Goal: Navigation & Orientation: Find specific page/section

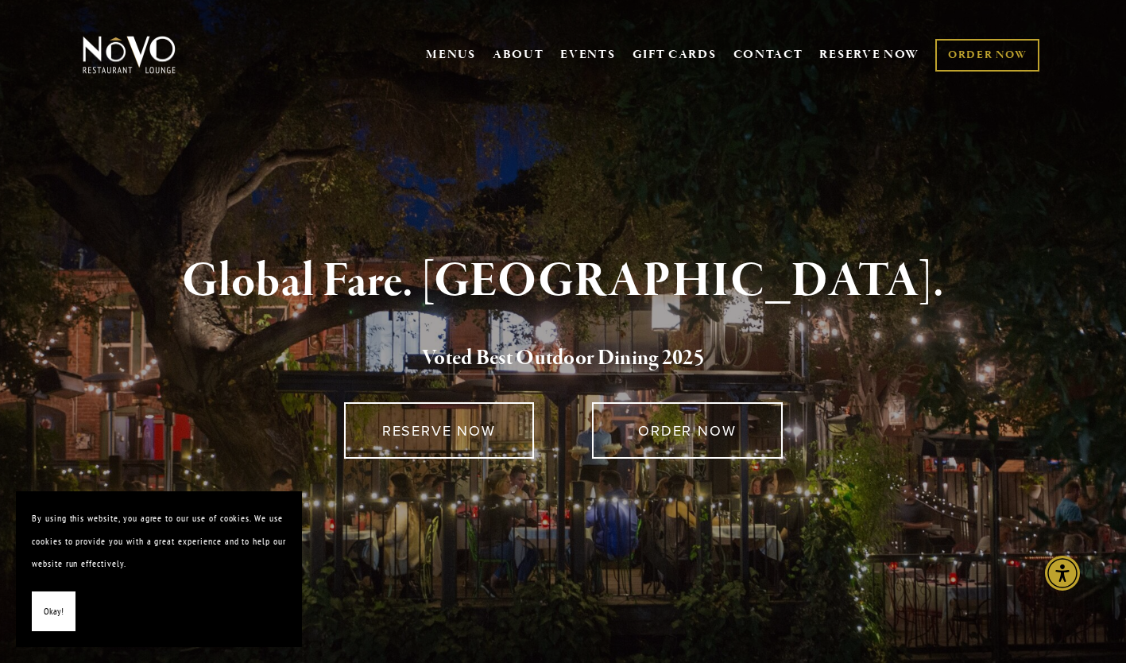
click at [446, 53] on link "MENUS" at bounding box center [451, 55] width 50 height 16
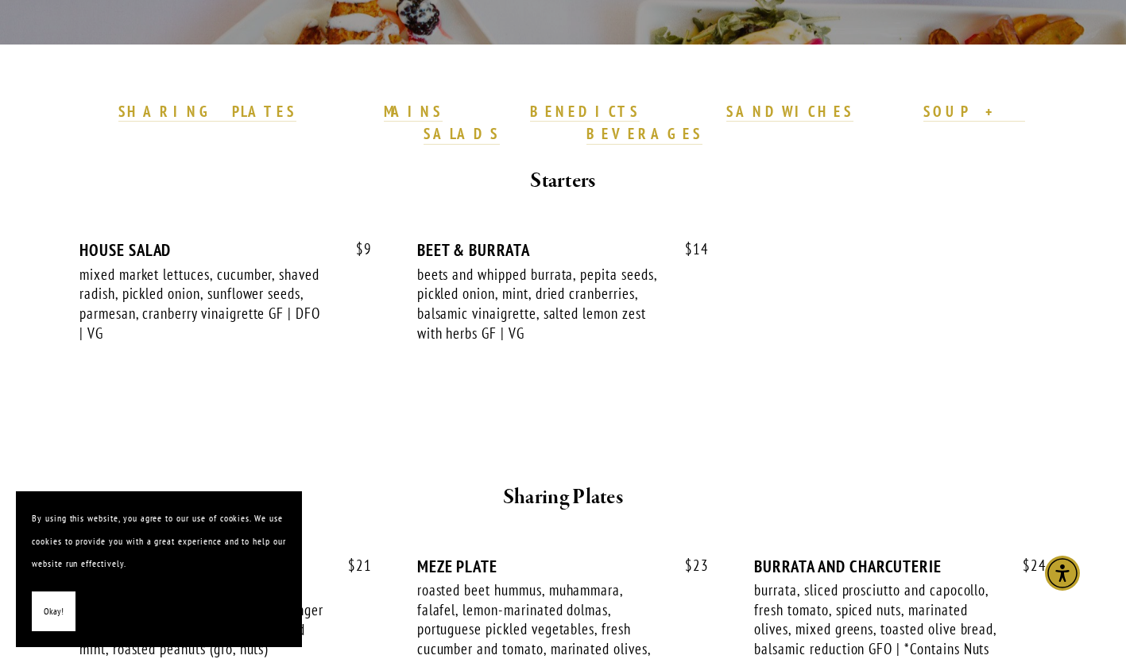
scroll to position [443, 0]
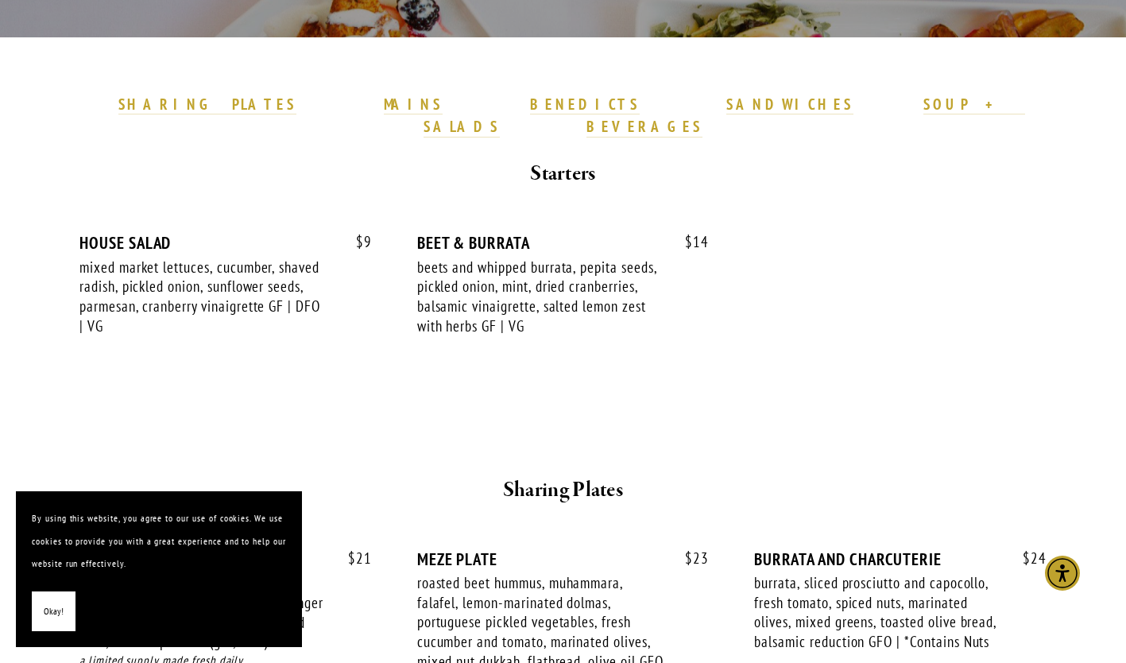
click at [431, 103] on strong "MAINS" at bounding box center [414, 104] width 60 height 19
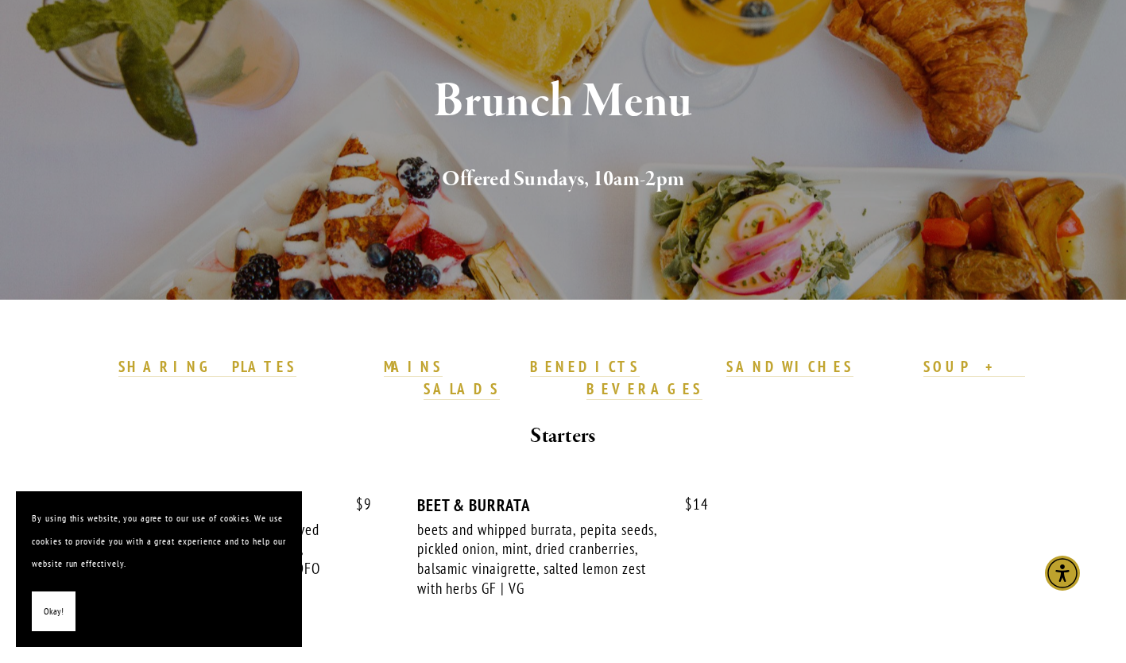
scroll to position [190, 0]
click at [59, 607] on span "Okay!" at bounding box center [54, 611] width 20 height 23
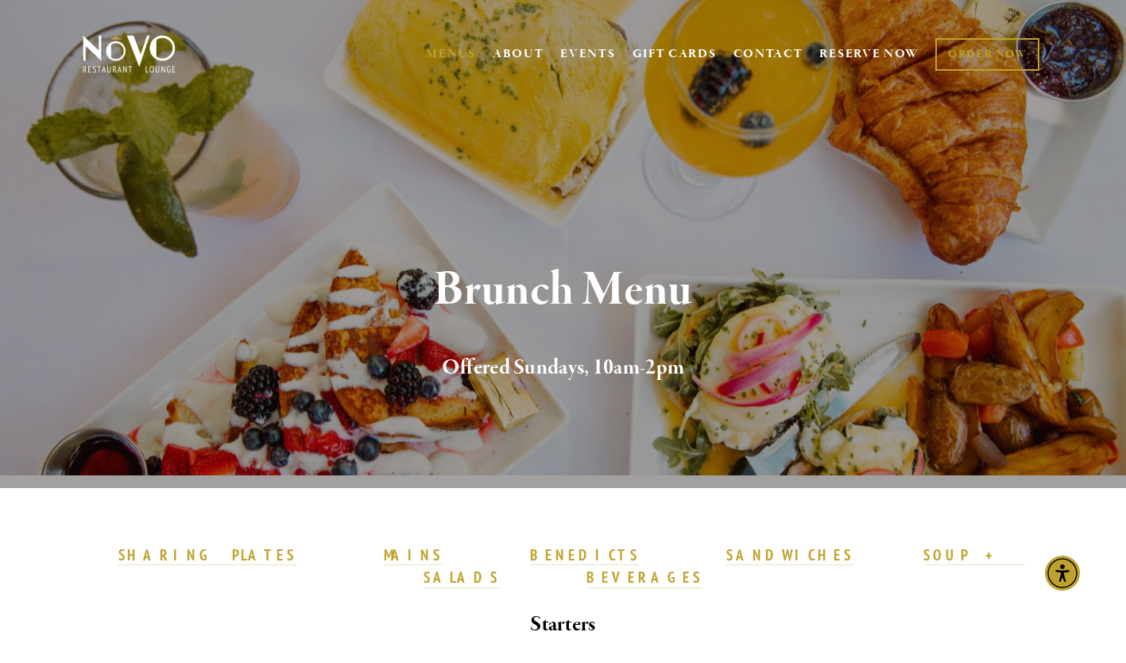
scroll to position [0, 0]
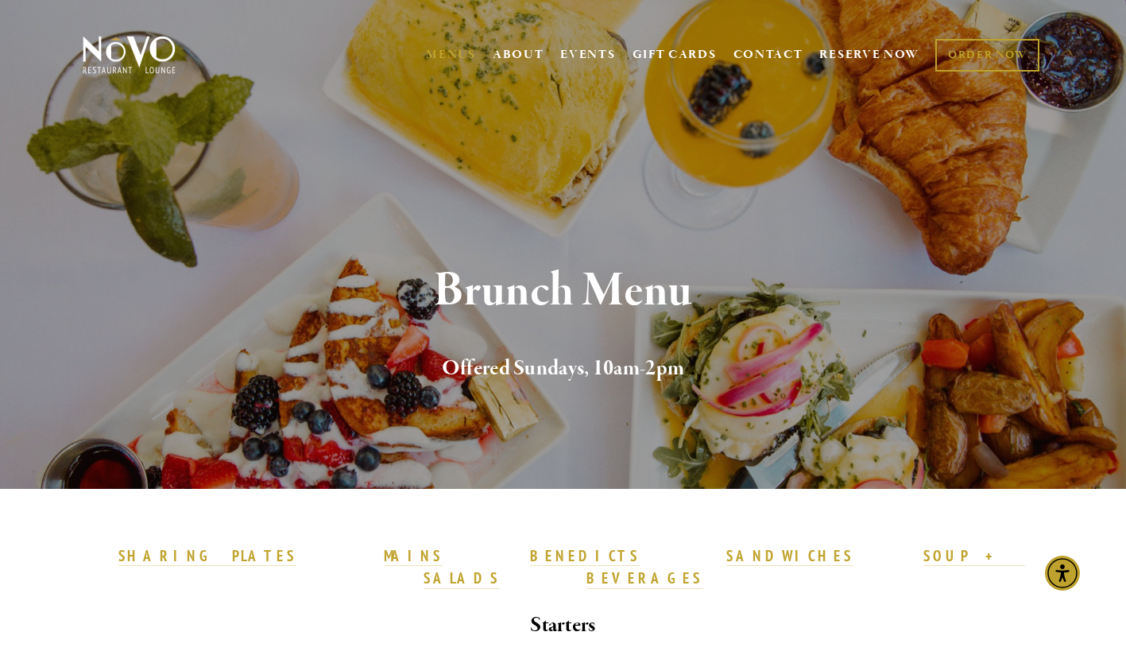
click at [440, 50] on link "MENUS" at bounding box center [451, 55] width 50 height 16
click at [442, 49] on link "MENUS" at bounding box center [451, 55] width 50 height 16
click at [450, 48] on link "MENUS" at bounding box center [451, 55] width 50 height 16
click at [446, 57] on link "MENUS" at bounding box center [451, 55] width 50 height 16
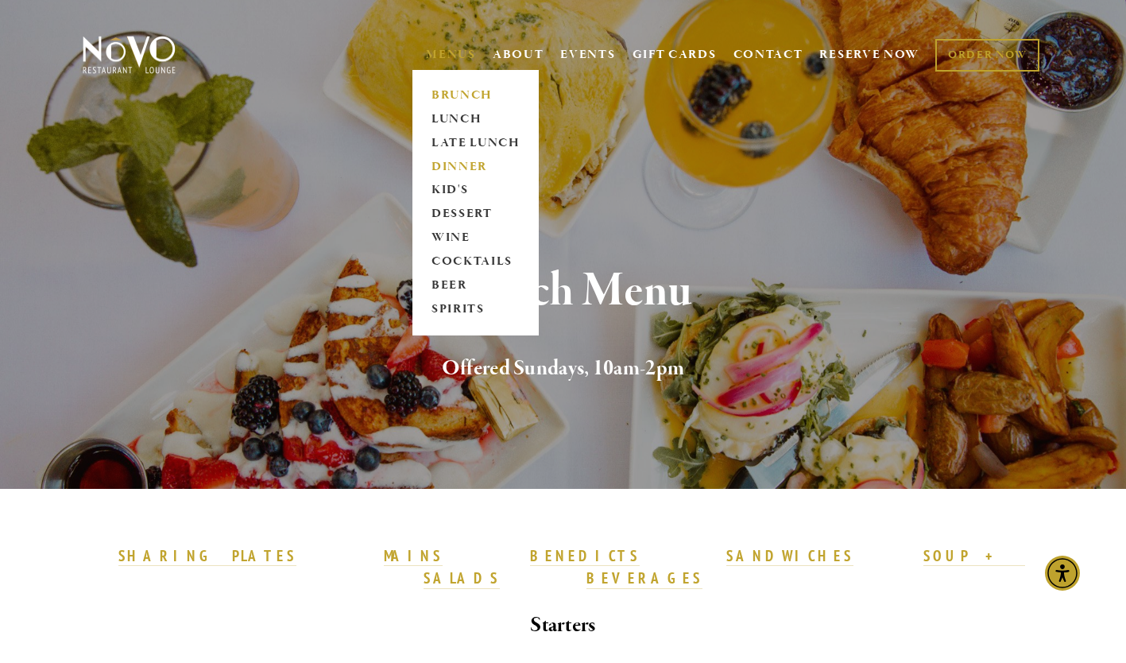
click at [473, 169] on link "DINNER" at bounding box center [475, 167] width 99 height 24
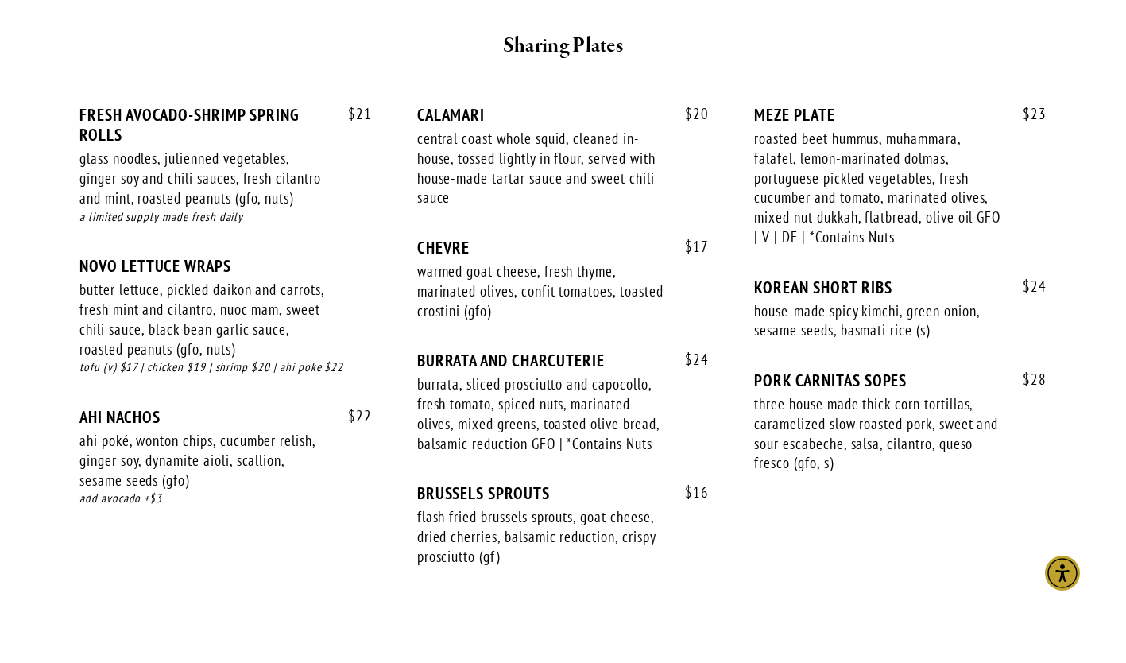
scroll to position [1039, 0]
